Goal: Information Seeking & Learning: Learn about a topic

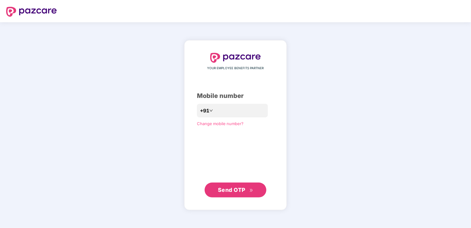
click at [239, 194] on button "Send OTP" at bounding box center [236, 189] width 62 height 15
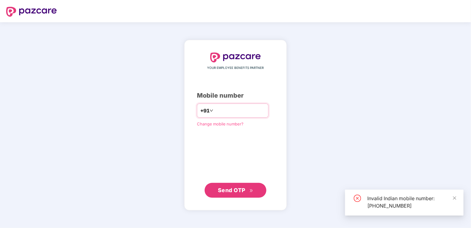
click at [214, 110] on input "**********" at bounding box center [239, 111] width 51 height 10
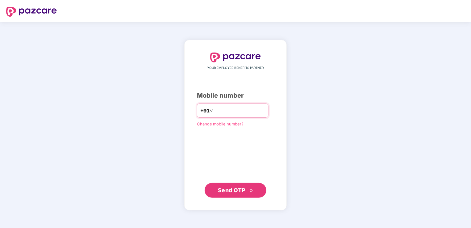
type input "**********"
click at [231, 191] on span "Send OTP" at bounding box center [231, 189] width 27 height 6
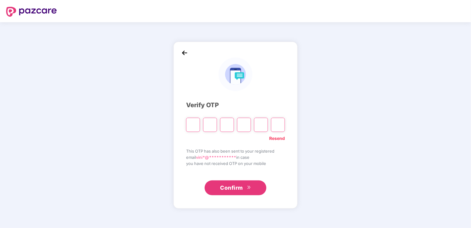
type input "*"
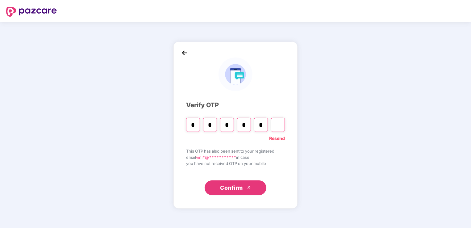
type input "*"
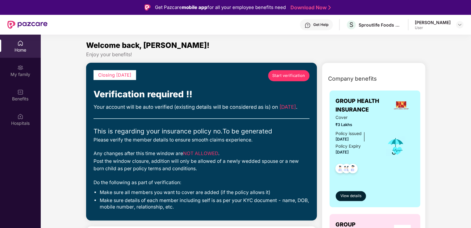
click at [212, 44] on div "Welcome back, [PERSON_NAME]!" at bounding box center [255, 45] width 339 height 12
click at [19, 48] on div "Home" at bounding box center [20, 50] width 41 height 6
click at [23, 72] on div "My family" at bounding box center [20, 74] width 41 height 6
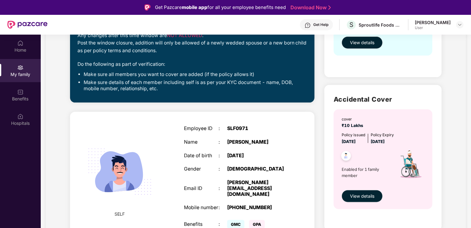
scroll to position [144, 0]
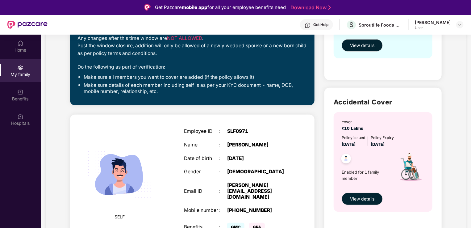
click at [124, 98] on div "Closing [DATE] Start verification Verification required !! Your account will be…" at bounding box center [192, 20] width 244 height 170
click at [20, 94] on img at bounding box center [20, 92] width 6 height 6
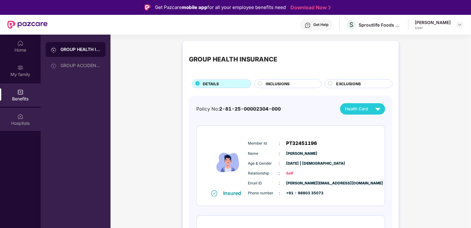
click at [25, 119] on div "Hospitals" at bounding box center [20, 119] width 41 height 23
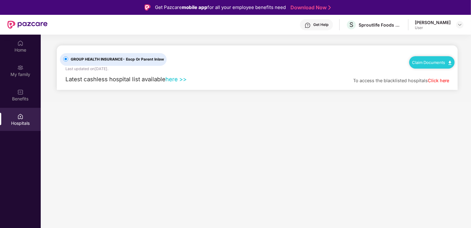
click at [451, 62] on img at bounding box center [449, 63] width 3 height 4
click at [427, 73] on link "Claim Form" at bounding box center [434, 73] width 40 height 13
click at [24, 98] on div "Benefits" at bounding box center [20, 99] width 41 height 6
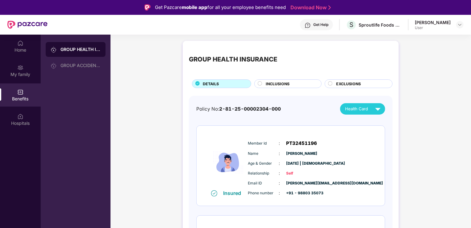
click at [276, 84] on span "INCLUSIONS" at bounding box center [278, 84] width 24 height 6
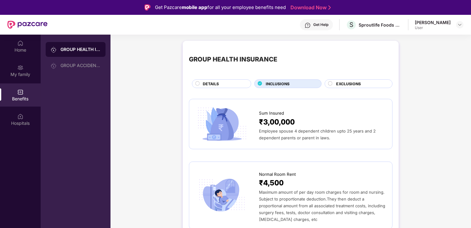
click at [345, 82] on span "EXCLUSIONS" at bounding box center [348, 84] width 25 height 6
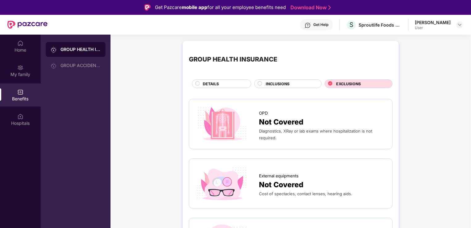
click at [201, 84] on div "DETAILS" at bounding box center [224, 84] width 48 height 7
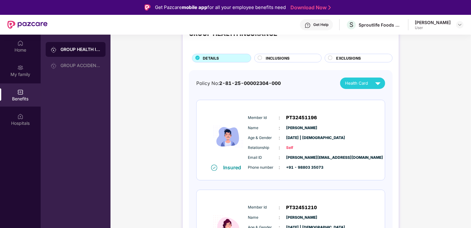
scroll to position [26, 0]
click at [379, 97] on img at bounding box center [381, 97] width 5 height 5
click at [378, 82] on img at bounding box center [377, 82] width 11 height 11
click at [379, 110] on img at bounding box center [381, 109] width 5 height 5
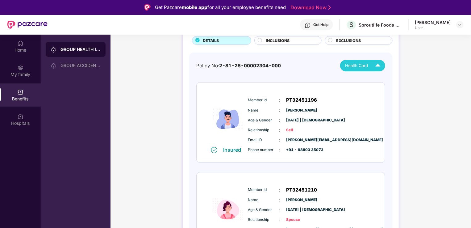
scroll to position [48, 0]
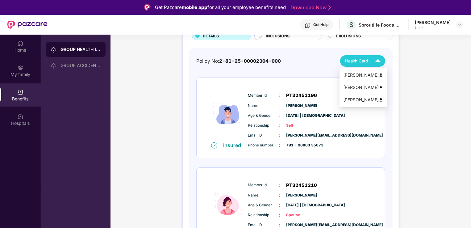
click at [377, 60] on img at bounding box center [377, 61] width 11 height 11
click at [380, 99] on img at bounding box center [381, 100] width 5 height 5
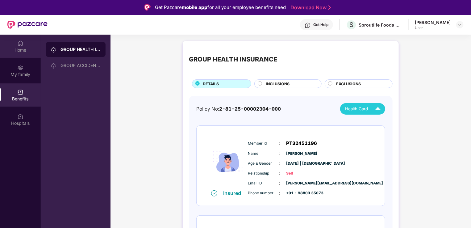
click at [25, 52] on div "Home" at bounding box center [20, 50] width 41 height 6
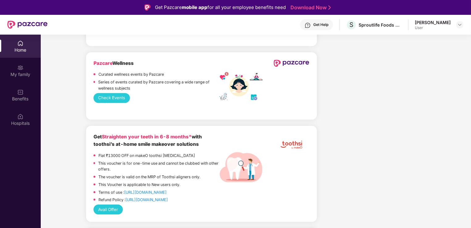
scroll to position [912, 0]
drag, startPoint x: 371, startPoint y: 137, endPoint x: 362, endPoint y: 164, distance: 27.6
click at [362, 164] on div "Company benefits GROUP HEALTH INSURANCE Cover ₹3 Lakhs Policy issued [DATE] Pol…" at bounding box center [373, 15] width 109 height 1731
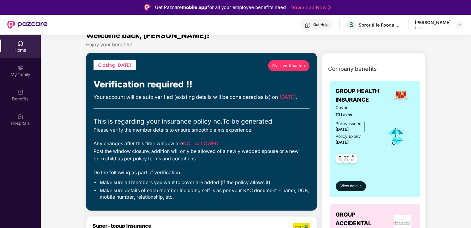
scroll to position [10, 0]
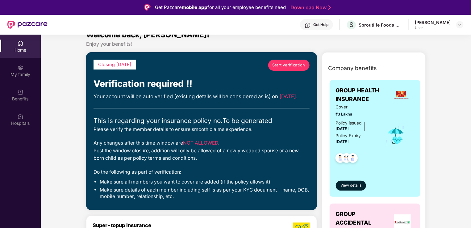
click at [275, 65] on span "Start verification" at bounding box center [288, 65] width 33 height 6
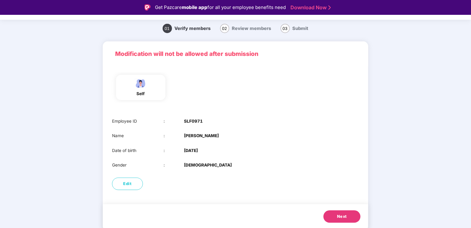
scroll to position [15, 0]
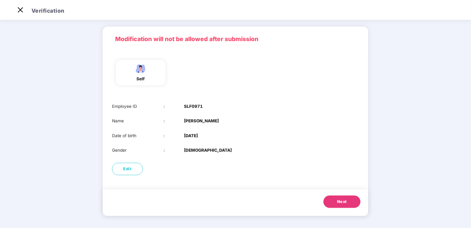
click at [350, 201] on button "Next" at bounding box center [341, 201] width 37 height 12
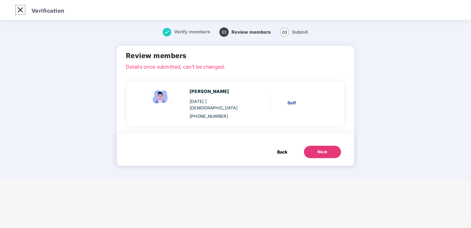
click at [19, 9] on img at bounding box center [20, 10] width 10 height 10
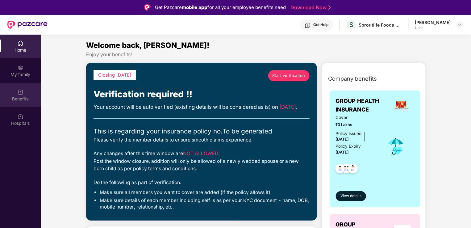
click at [20, 90] on img at bounding box center [20, 92] width 6 height 6
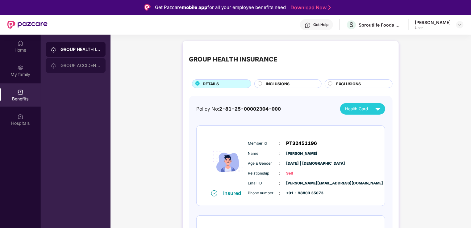
click at [76, 66] on div "GROUP ACCIDENTAL INSURANCE" at bounding box center [80, 65] width 40 height 5
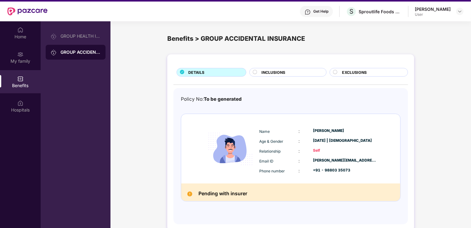
scroll to position [13, 0]
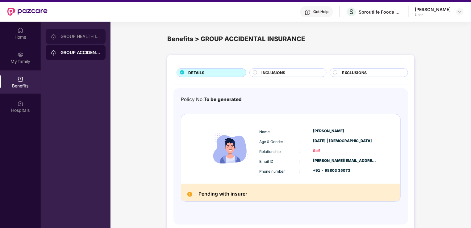
click at [79, 36] on div "GROUP HEALTH INSURANCE" at bounding box center [80, 36] width 40 height 5
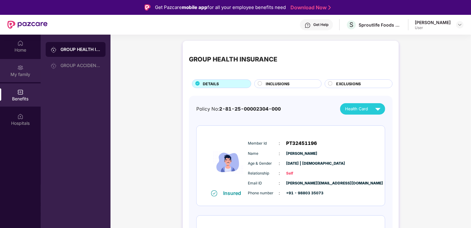
click at [21, 70] on img at bounding box center [20, 67] width 6 height 6
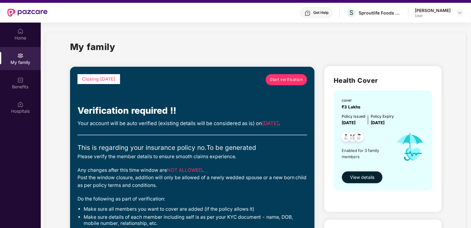
scroll to position [12, 0]
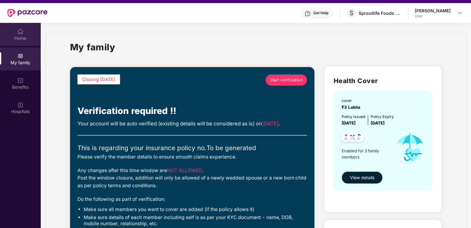
click at [28, 39] on div "Home" at bounding box center [20, 38] width 41 height 6
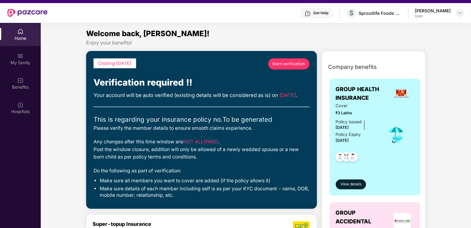
click at [458, 14] on img at bounding box center [459, 12] width 5 height 5
click at [367, 36] on div "Welcome back, [PERSON_NAME]!" at bounding box center [255, 34] width 339 height 12
click at [376, 14] on div "Sproutlife Foods Private Limited" at bounding box center [380, 13] width 43 height 6
click at [328, 14] on div "Get Help" at bounding box center [320, 12] width 15 height 5
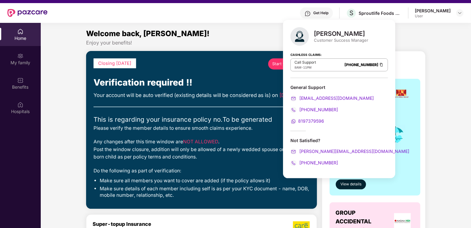
click at [249, 42] on div "Enjoy your benefits!" at bounding box center [255, 42] width 339 height 6
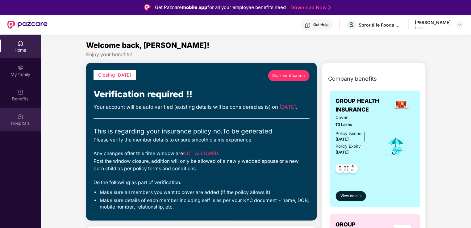
click at [23, 120] on div "Hospitals" at bounding box center [20, 123] width 41 height 6
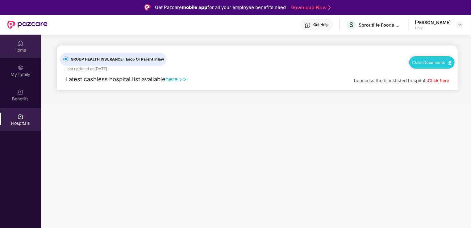
click at [19, 48] on div "Home" at bounding box center [20, 50] width 41 height 6
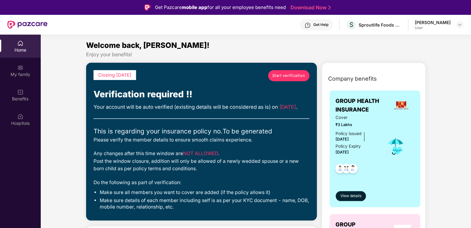
click at [328, 27] on div "Get Help" at bounding box center [320, 24] width 15 height 5
click at [198, 48] on div "Welcome back, [PERSON_NAME]!" at bounding box center [255, 45] width 339 height 12
click at [21, 48] on div "Home" at bounding box center [20, 50] width 41 height 6
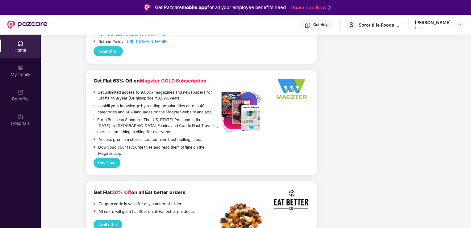
scroll to position [1018, 0]
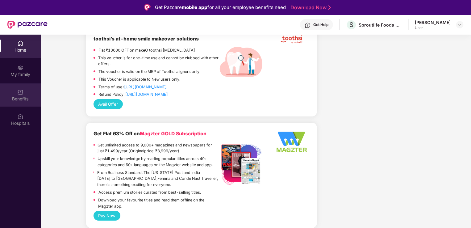
click at [22, 92] on img at bounding box center [20, 92] width 6 height 6
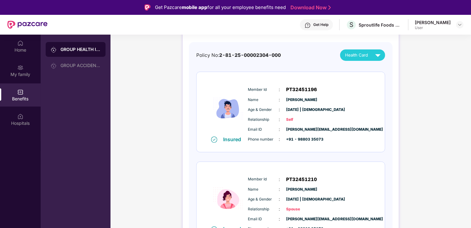
scroll to position [54, 0]
click at [284, 142] on div "Phone number : +91 - 98803 35073" at bounding box center [309, 138] width 123 height 7
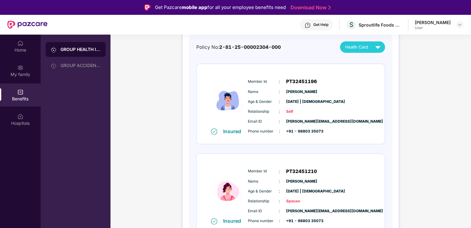
scroll to position [61, 0]
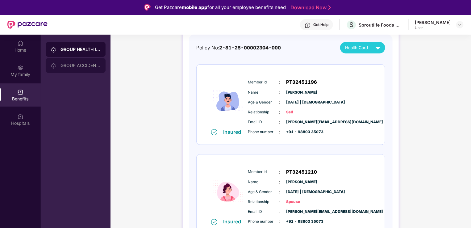
click at [74, 62] on div "GROUP ACCIDENTAL INSURANCE" at bounding box center [76, 65] width 60 height 15
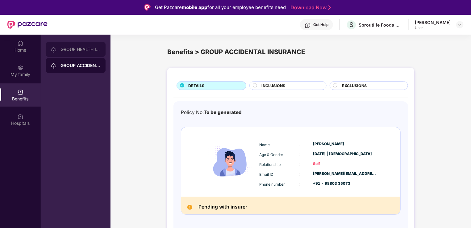
click at [80, 49] on div "GROUP HEALTH INSURANCE" at bounding box center [80, 49] width 40 height 5
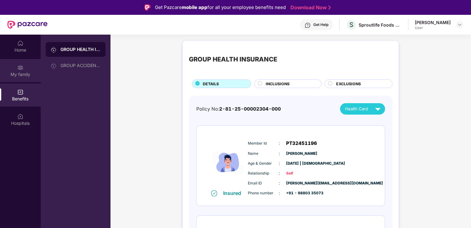
click at [24, 67] on div "My family" at bounding box center [20, 70] width 41 height 23
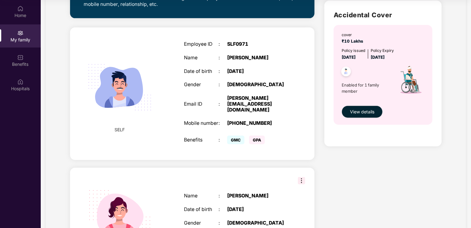
scroll to position [188, 0]
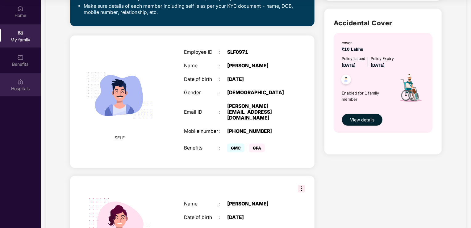
click at [21, 86] on div "Hospitals" at bounding box center [20, 88] width 41 height 6
